Goal: Information Seeking & Learning: Check status

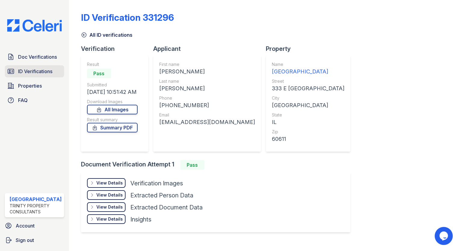
click at [33, 72] on span "ID Verifications" at bounding box center [35, 71] width 34 height 7
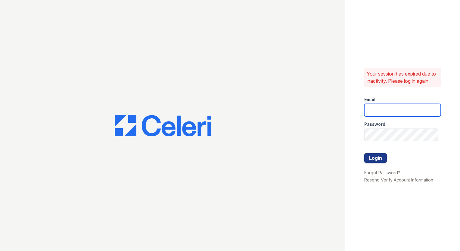
type input "arrivestreetervilleleasing@trinity-pm.com"
click at [363, 159] on div "Your session has expired due to inactivity. Please log in again. Email arrivest…" at bounding box center [402, 125] width 115 height 251
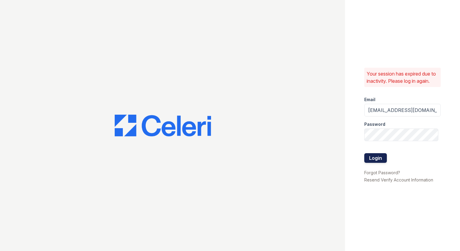
click at [367, 159] on button "Login" at bounding box center [375, 158] width 23 height 10
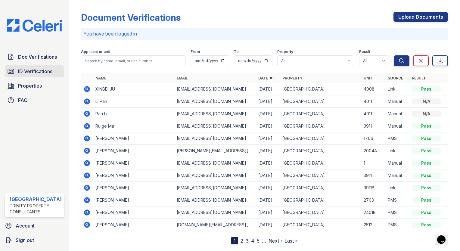
click at [34, 68] on span "ID Verifications" at bounding box center [35, 71] width 34 height 7
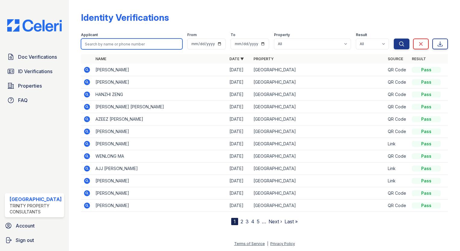
click at [95, 49] on input "search" at bounding box center [131, 44] width 101 height 11
click at [95, 40] on input "search" at bounding box center [131, 44] width 101 height 11
type input "emily c"
click at [394, 39] on button "Search" at bounding box center [402, 44] width 16 height 11
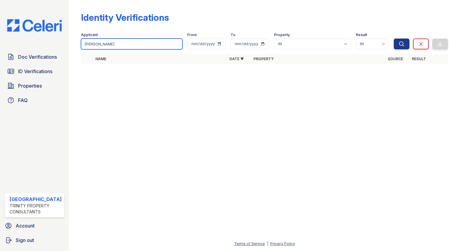
click at [97, 41] on input "emily c" at bounding box center [131, 44] width 101 height 11
type input "[PERSON_NAME]"
click at [394, 39] on button "Search" at bounding box center [402, 44] width 16 height 11
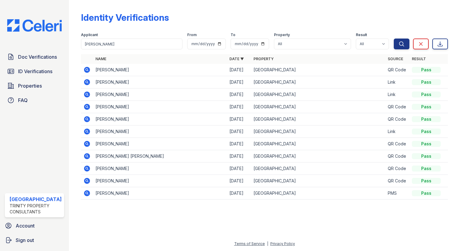
click at [84, 69] on icon at bounding box center [87, 70] width 6 height 6
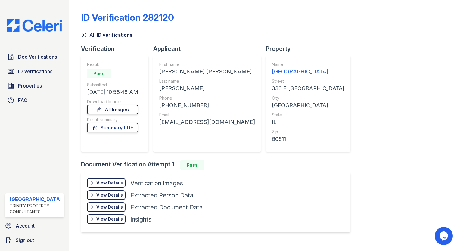
click at [104, 110] on link "All Images" at bounding box center [112, 110] width 51 height 10
click at [283, 205] on div "View Details Details Hide Details Details Verification Images Document Front Op…" at bounding box center [215, 202] width 269 height 60
click at [48, 68] on span "ID Verifications" at bounding box center [35, 71] width 34 height 7
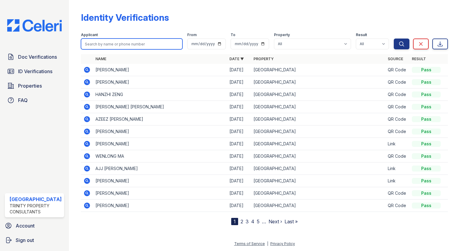
click at [89, 45] on input "search" at bounding box center [131, 44] width 101 height 11
click at [89, 44] on input "search" at bounding box center [131, 44] width 101 height 11
type input "[PERSON_NAME]"
click at [394, 39] on button "Search" at bounding box center [402, 44] width 16 height 11
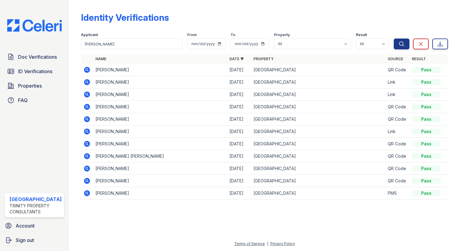
click at [83, 80] on icon at bounding box center [86, 82] width 7 height 7
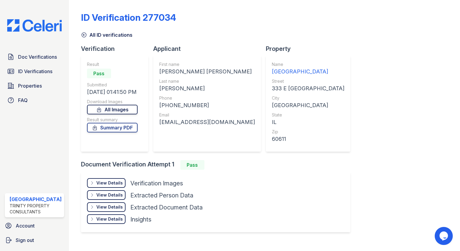
click at [121, 109] on link "All Images" at bounding box center [112, 110] width 51 height 10
click at [338, 213] on div "ID Verification 277034 All ID verifications Verification Result Pass Submitted …" at bounding box center [264, 121] width 367 height 238
click at [338, 210] on div "ID Verification 277034 All ID verifications Verification Result Pass Submitted …" at bounding box center [264, 121] width 367 height 238
